Goal: Check status: Check status

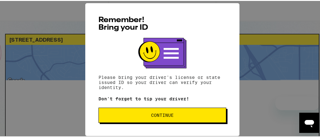
click at [167, 112] on span "Continue" at bounding box center [162, 114] width 23 height 4
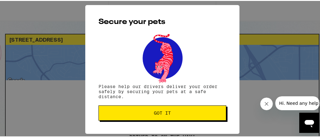
click at [167, 112] on span "Got it" at bounding box center [162, 112] width 17 height 4
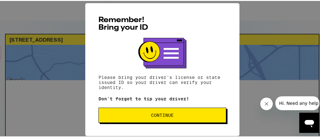
click at [175, 115] on span "Continue" at bounding box center [162, 114] width 117 height 4
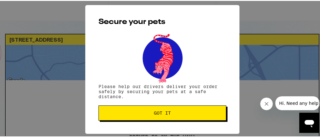
click at [162, 114] on span "Got it" at bounding box center [162, 112] width 17 height 4
